Goal: Information Seeking & Learning: Learn about a topic

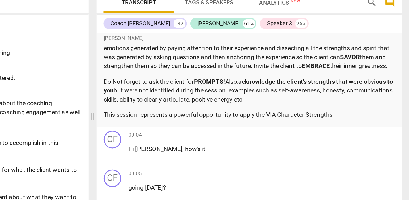
scroll to position [33, 0]
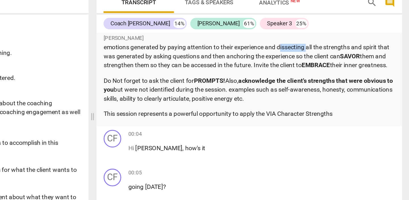
drag, startPoint x: 339, startPoint y: 68, endPoint x: 354, endPoint y: 68, distance: 15.6
click at [355, 69] on p "OPPORTUNITY for Growth : Notice the client's Magnificent Me Moments , explore t…" at bounding box center [306, 72] width 188 height 23
click at [361, 70] on p "OPPORTUNITY for Growth : Notice the client's Magnificent Me Moments , explore t…" at bounding box center [306, 72] width 188 height 23
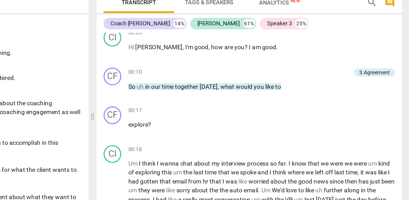
scroll to position [155, 0]
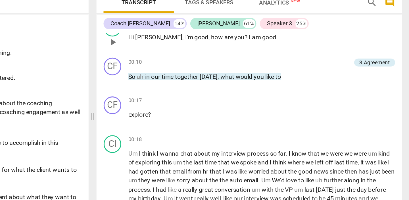
click at [230, 66] on span "Hi" at bounding box center [230, 63] width 5 height 5
click at [217, 95] on span "play_arrow" at bounding box center [217, 91] width 7 height 7
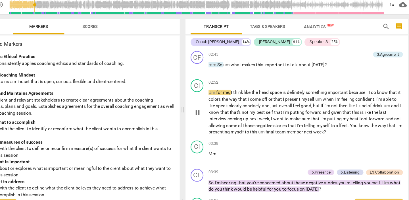
scroll to position [393, 0]
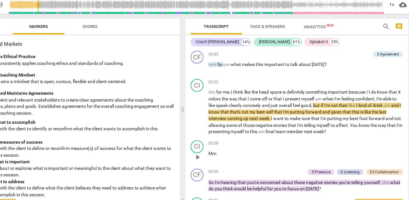
click at [292, 147] on div "03:38 keyboard_arrow_right" at bounding box center [314, 145] width 172 height 6
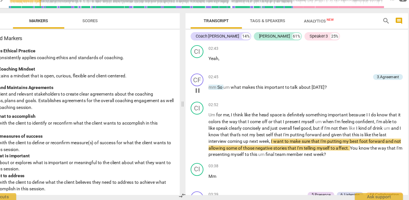
scroll to position [372, 0]
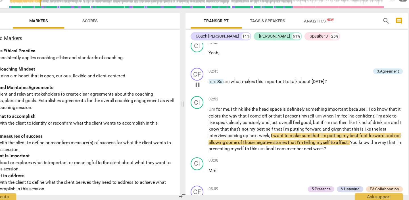
click at [232, 97] on span "mm" at bounding box center [232, 95] width 8 height 5
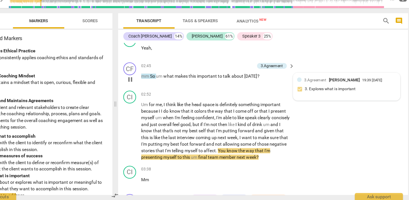
scroll to position [413, 0]
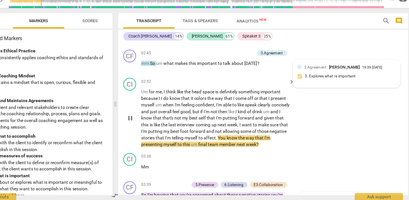
click at [171, 106] on span "Um" at bounding box center [171, 103] width 7 height 5
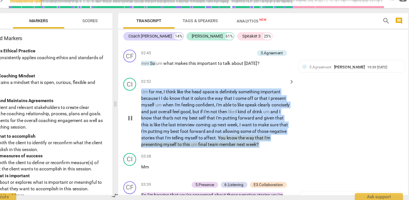
click at [171, 106] on span "Um" at bounding box center [171, 103] width 7 height 5
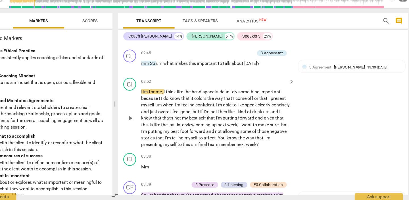
click at [171, 106] on span "Um" at bounding box center [171, 103] width 7 height 5
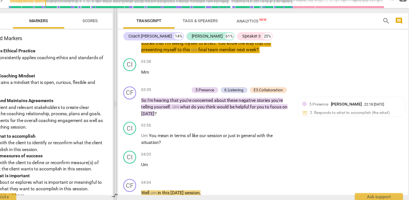
scroll to position [496, 0]
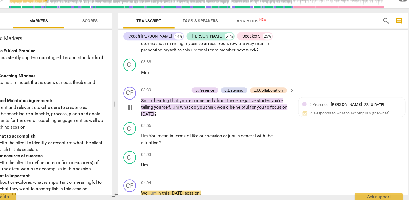
click at [168, 114] on span "So" at bounding box center [170, 111] width 5 height 5
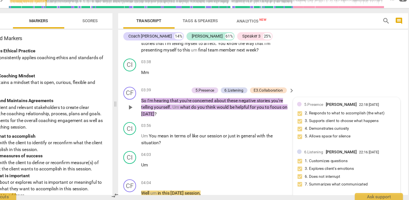
click at [169, 126] on p "So I'm hearing that you're concerned about these negative stories you're tellin…" at bounding box center [234, 118] width 133 height 18
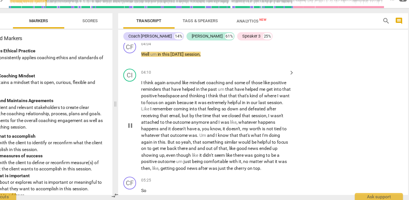
scroll to position [546, 0]
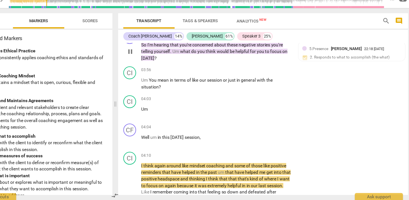
click at [171, 65] on span "So" at bounding box center [170, 62] width 5 height 5
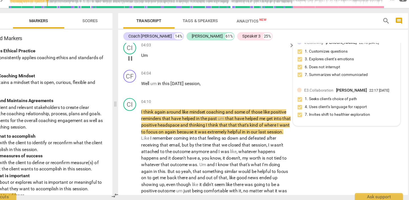
scroll to position [611, 0]
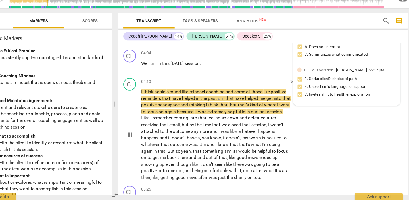
click at [169, 106] on span "I" at bounding box center [169, 103] width 2 height 5
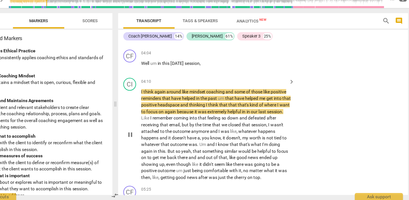
click at [169, 106] on span "I" at bounding box center [169, 103] width 2 height 5
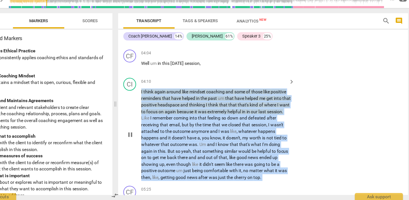
click at [169, 106] on span "I" at bounding box center [169, 103] width 2 height 5
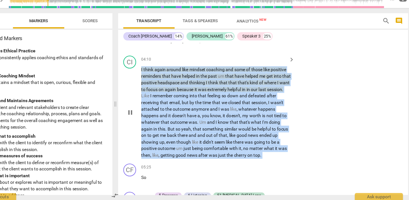
scroll to position [636, 0]
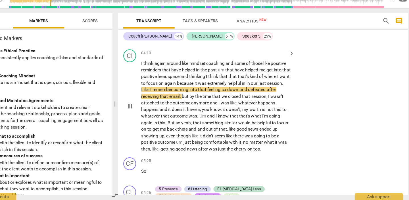
click at [176, 104] on span "Like" at bounding box center [172, 102] width 8 height 5
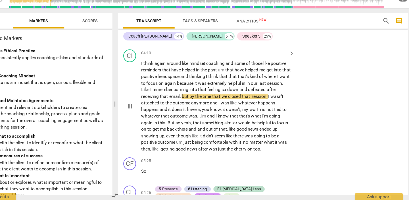
click at [176, 104] on span "Like" at bounding box center [172, 102] width 8 height 5
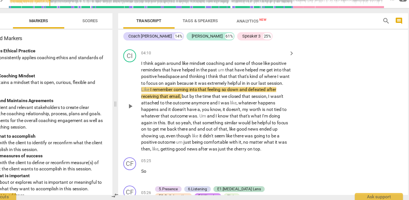
click at [176, 104] on span "Like" at bounding box center [172, 102] width 8 height 5
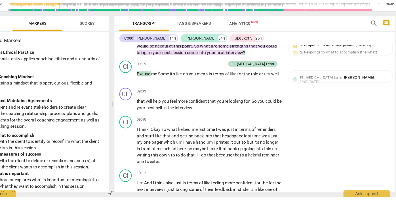
scroll to position [1168, 0]
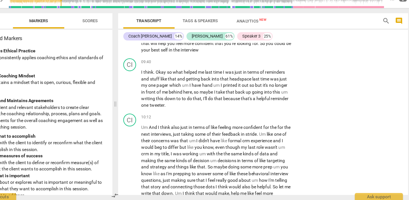
click at [98, 26] on input "range" at bounding box center [216, 22] width 333 height 18
click at [97, 26] on input "range" at bounding box center [216, 22] width 333 height 18
click at [98, 26] on input "range" at bounding box center [216, 22] width 333 height 18
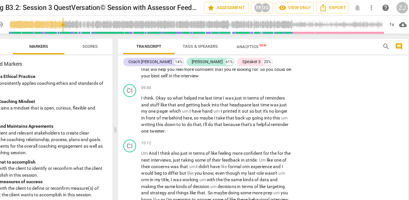
click at [99, 24] on input "range" at bounding box center [216, 22] width 333 height 18
click at [98, 24] on input "range" at bounding box center [216, 22] width 333 height 18
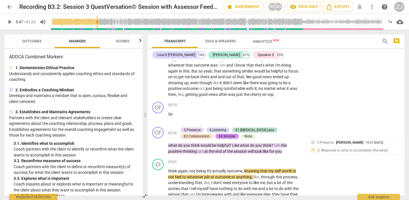
scroll to position [692, 0]
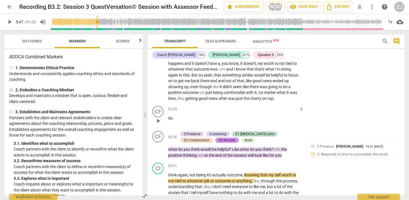
click at [170, 120] on span "So" at bounding box center [170, 118] width 5 height 5
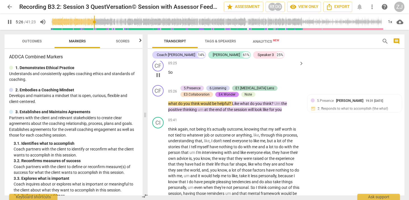
scroll to position [747, 0]
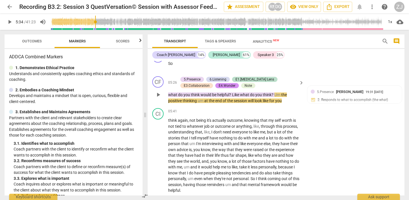
click at [171, 97] on span "what" at bounding box center [173, 94] width 10 height 5
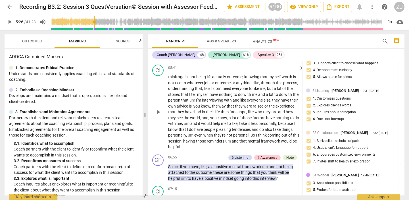
scroll to position [781, 0]
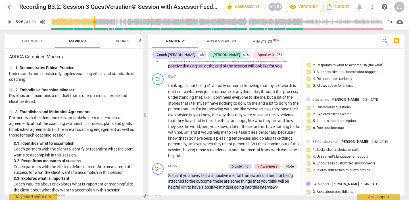
click at [171, 62] on span "what" at bounding box center [173, 60] width 10 height 5
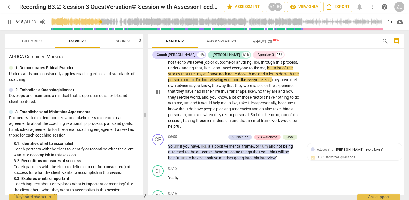
scroll to position [795, 0]
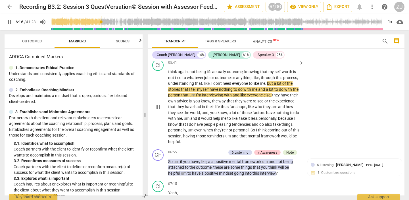
click at [173, 74] on span "think" at bounding box center [173, 71] width 10 height 5
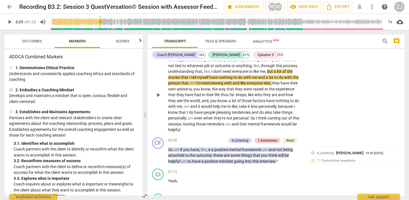
scroll to position [807, 0]
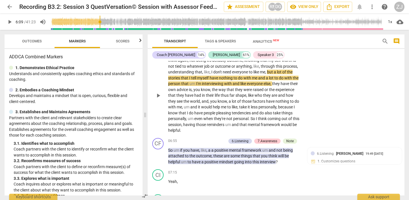
click at [191, 62] on span "not" at bounding box center [192, 60] width 7 height 5
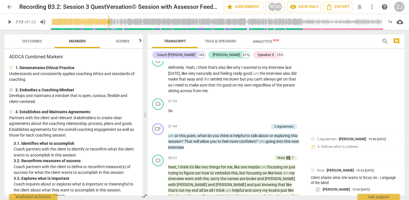
scroll to position [918, 0]
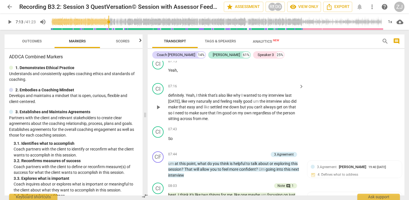
click at [171, 97] on span "definitely" at bounding box center [176, 95] width 16 height 5
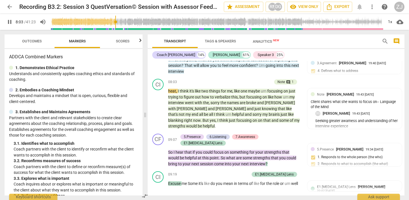
scroll to position [1018, 0]
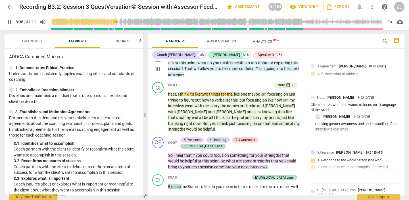
click at [170, 65] on span "um" at bounding box center [171, 62] width 7 height 5
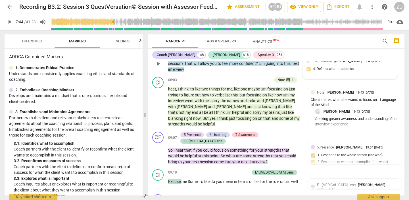
scroll to position [1019, 0]
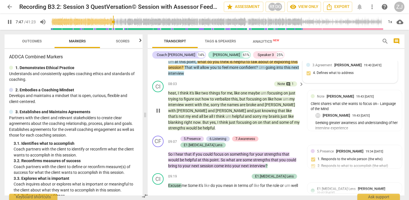
click at [174, 95] on span "heat" at bounding box center [172, 93] width 8 height 5
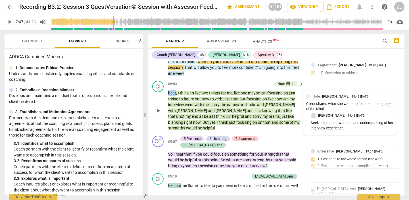
click at [174, 95] on span "heat" at bounding box center [172, 93] width 8 height 5
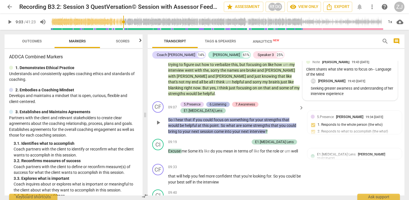
scroll to position [1053, 0]
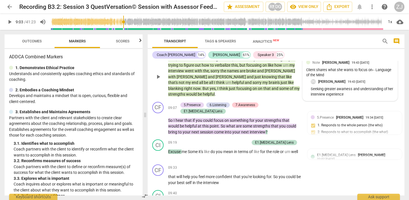
click at [172, 61] on span "heat" at bounding box center [172, 59] width 8 height 5
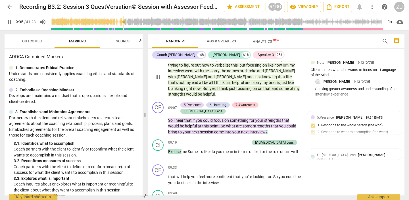
click at [172, 61] on span "heat" at bounding box center [172, 59] width 8 height 5
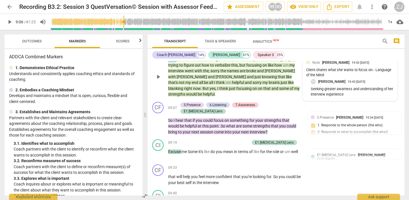
click at [172, 61] on span "heat" at bounding box center [172, 59] width 8 height 5
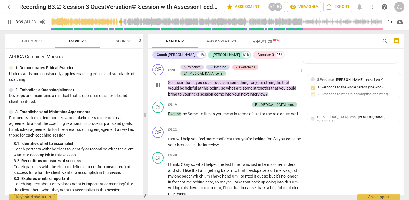
scroll to position [1085, 0]
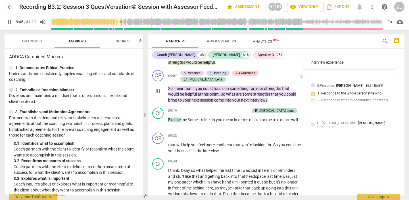
click at [171, 91] on span "So" at bounding box center [170, 88] width 5 height 5
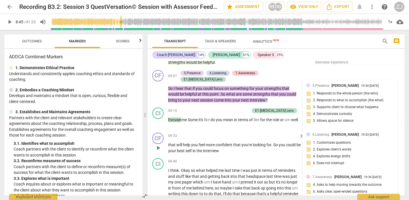
click at [185, 156] on div "CF play_arrow pause 09:33 keyboard_arrow_right that will help you feel more con…" at bounding box center [276, 143] width 257 height 26
click at [176, 147] on span "will" at bounding box center [179, 144] width 7 height 5
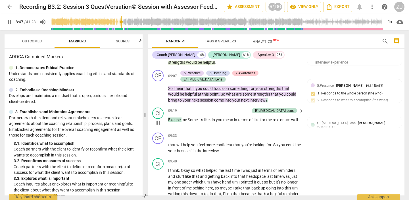
click at [171, 122] on span "Excuse" at bounding box center [174, 119] width 13 height 5
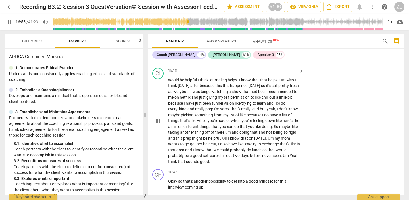
scroll to position [1821, 0]
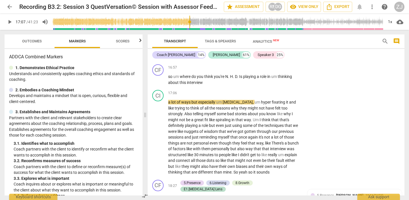
type input "1028"
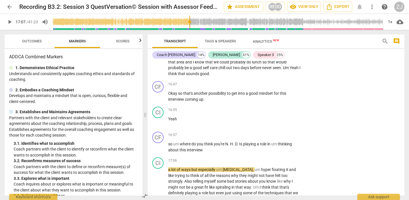
scroll to position [1750, 0]
